Goal: Transaction & Acquisition: Purchase product/service

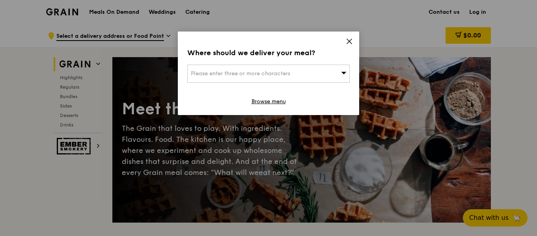
click at [351, 42] on icon at bounding box center [349, 41] width 7 height 7
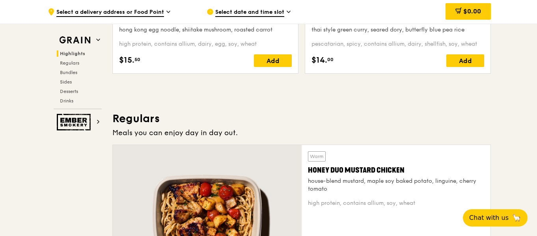
scroll to position [434, 0]
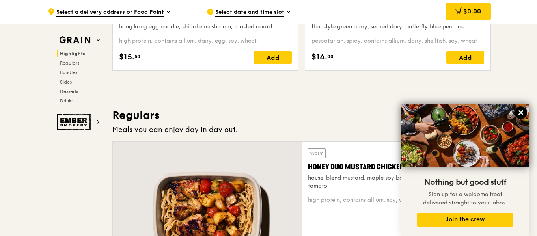
click at [520, 112] on icon at bounding box center [521, 112] width 5 height 5
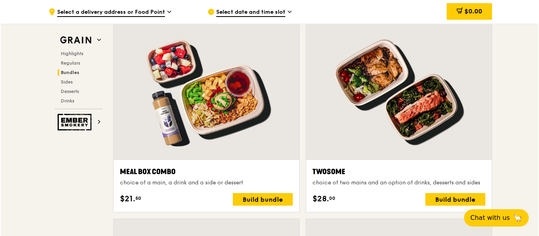
scroll to position [1184, 0]
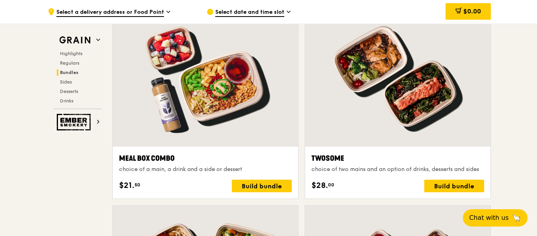
click at [409, 110] on div at bounding box center [397, 78] width 185 height 137
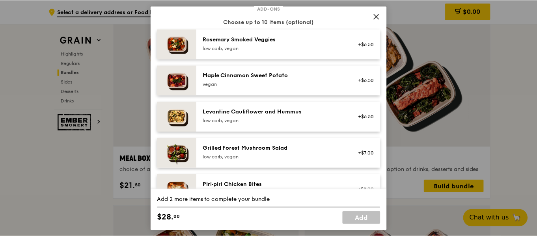
scroll to position [434, 0]
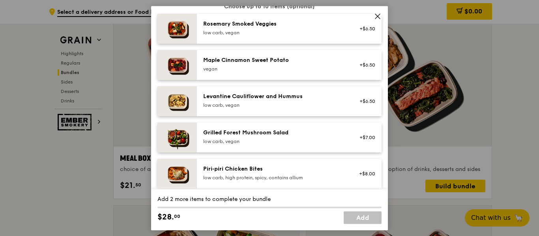
click at [376, 17] on icon at bounding box center [377, 16] width 5 height 5
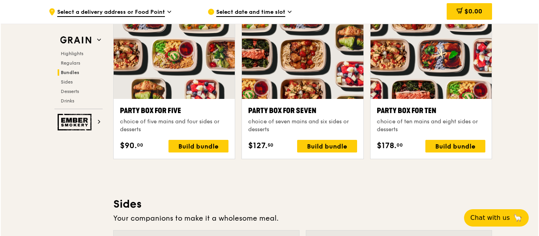
scroll to position [1578, 0]
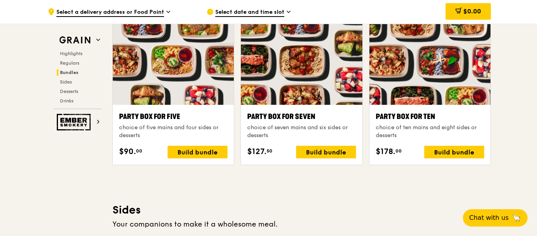
click at [316, 78] on div at bounding box center [301, 60] width 121 height 90
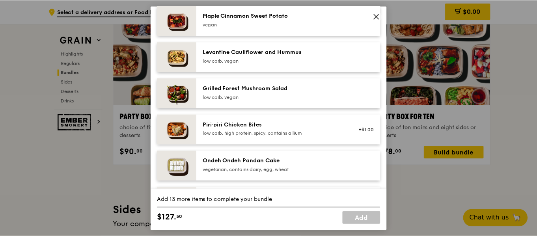
scroll to position [473, 0]
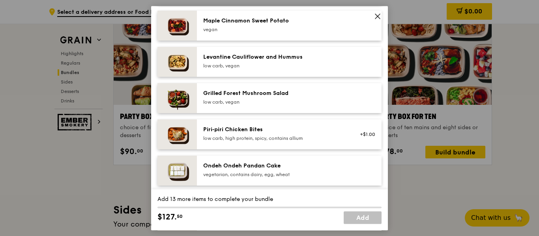
click at [379, 18] on icon at bounding box center [377, 16] width 5 height 5
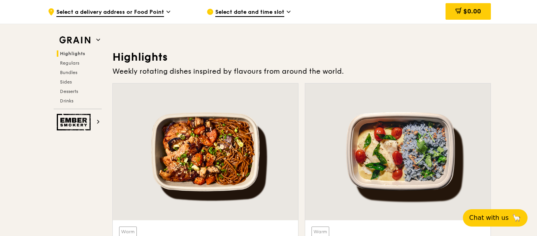
scroll to position [276, 0]
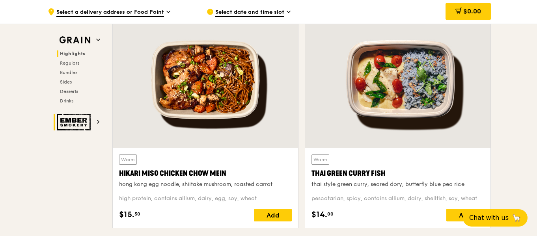
click at [96, 121] on icon at bounding box center [98, 122] width 4 height 4
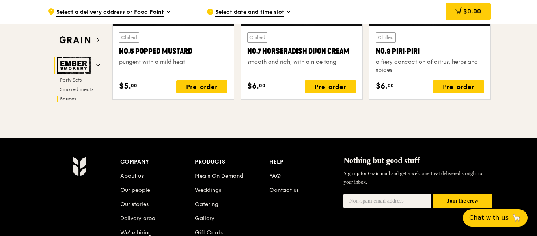
scroll to position [1042, 0]
